Goal: Check status: Check status

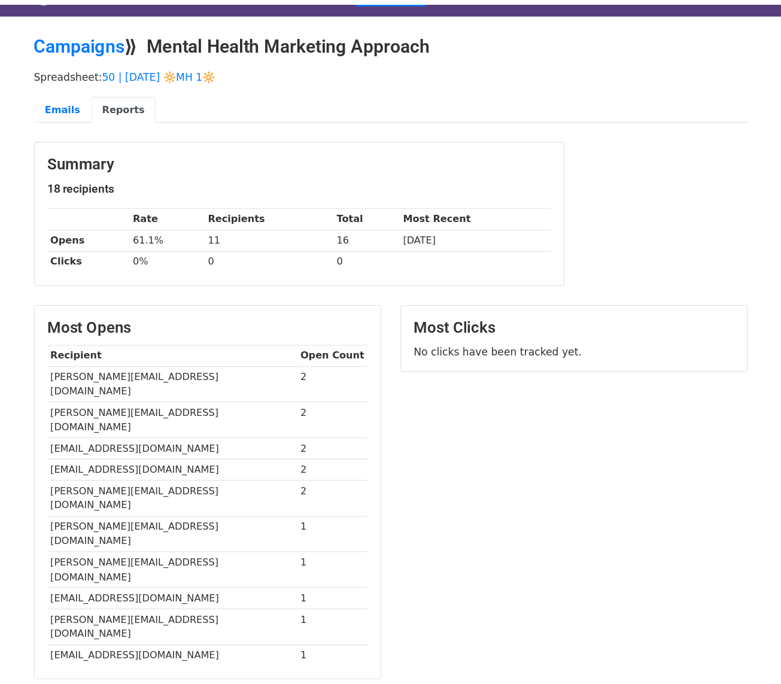
scroll to position [28, 0]
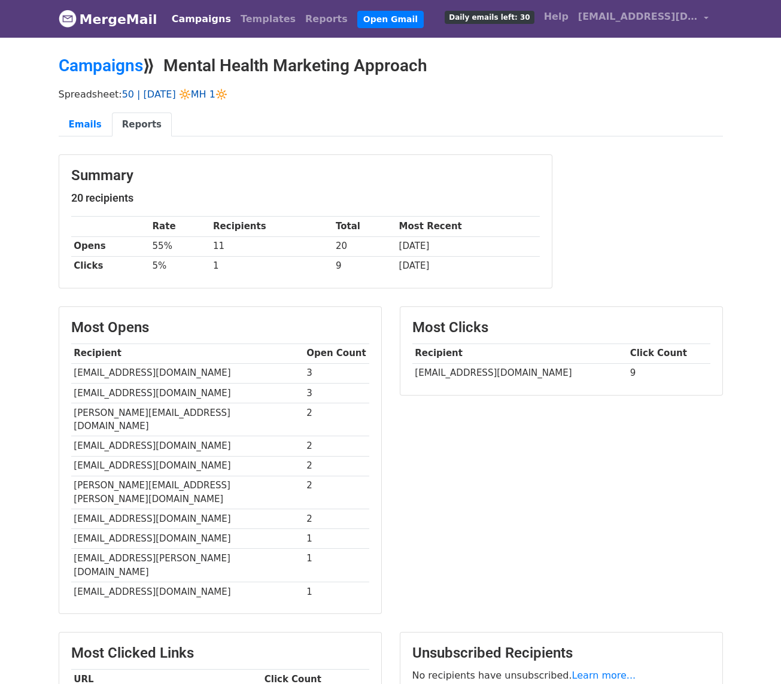
click at [171, 94] on link "50 | [DATE] 🔆MH 1🔆" at bounding box center [174, 94] width 105 height 11
